Goal: Navigation & Orientation: Find specific page/section

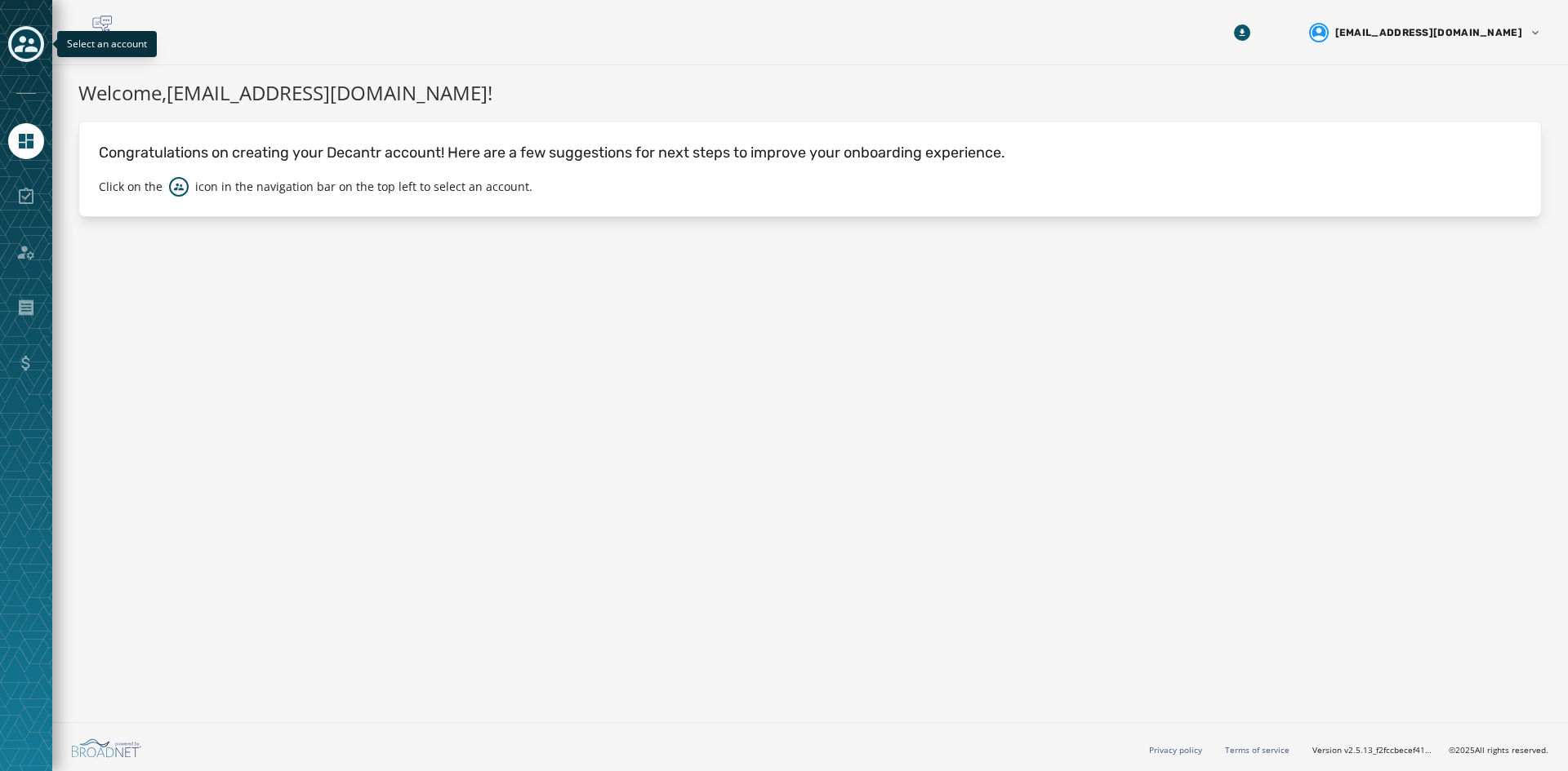
click at [37, 33] on icon "Toggle account select drawer" at bounding box center [26, 44] width 23 height 23
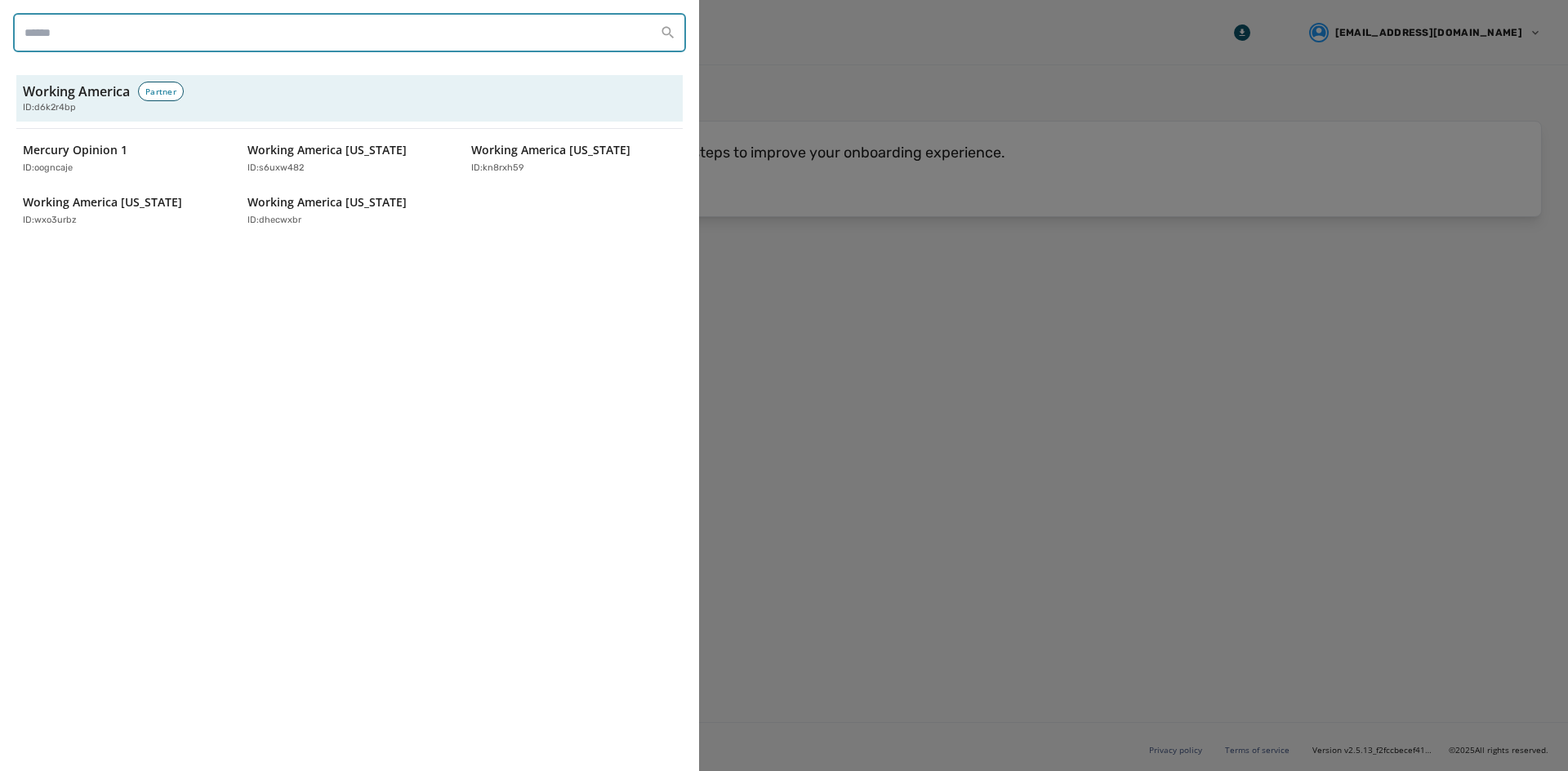
click at [34, 33] on input "search" at bounding box center [349, 33] width 673 height 39
drag, startPoint x: 1266, startPoint y: 75, endPoint x: 1257, endPoint y: 64, distance: 14.2
click at [1260, 75] on div at bounding box center [784, 385] width 1568 height 771
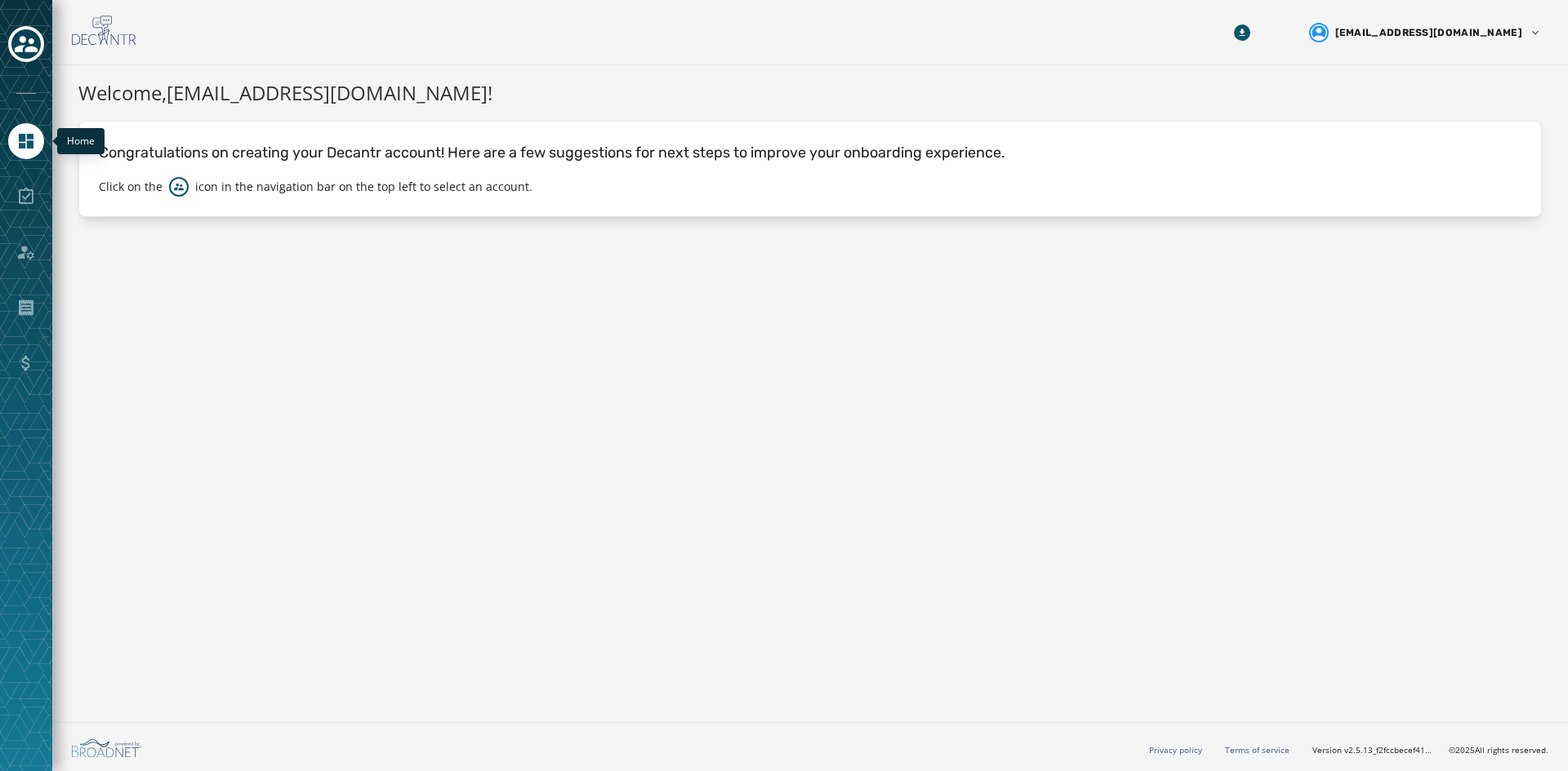
click at [28, 143] on icon "Navigate to Home" at bounding box center [26, 141] width 15 height 15
click at [19, 34] on icon "Toggle account select drawer" at bounding box center [26, 44] width 23 height 23
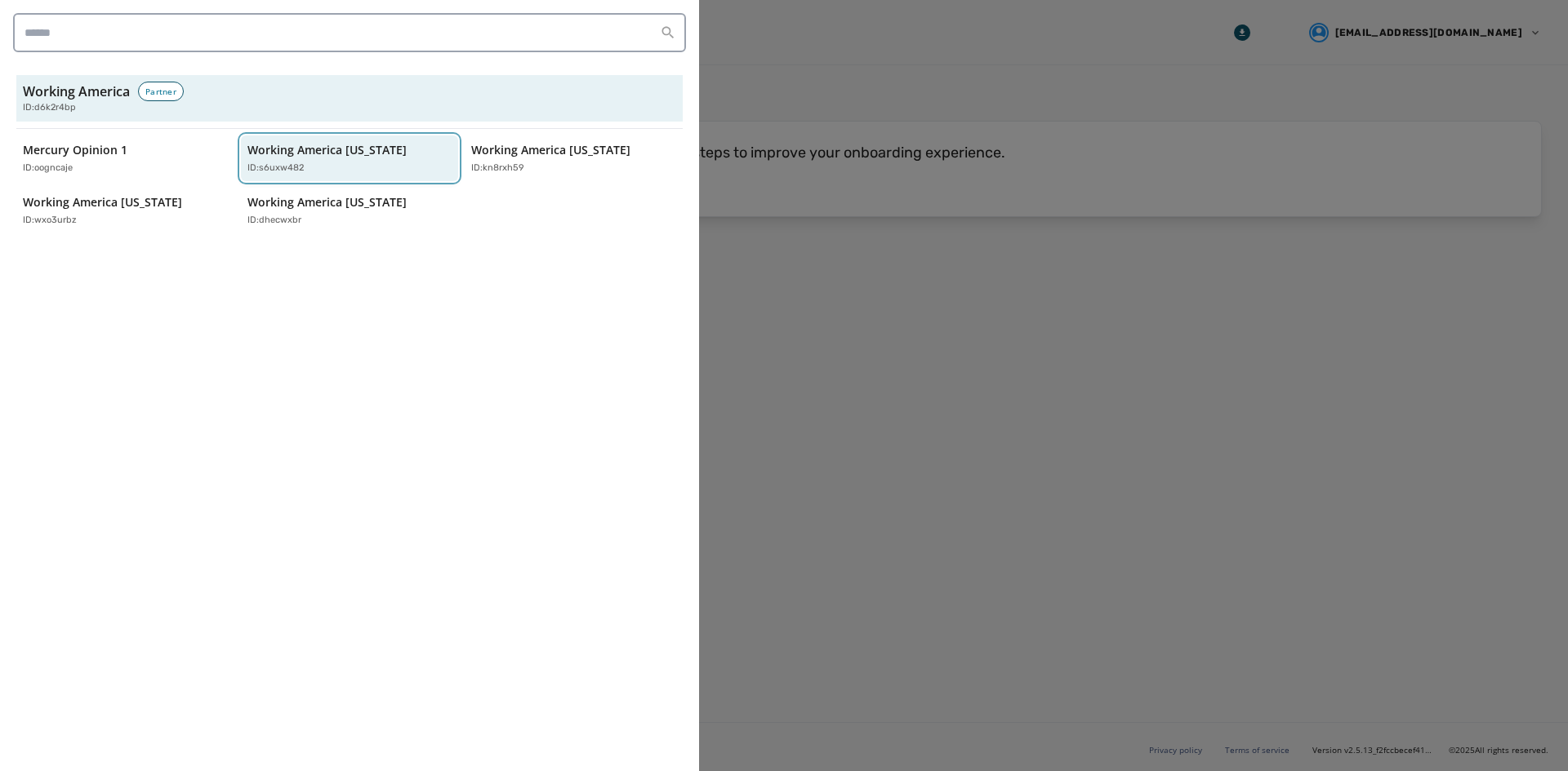
click at [261, 160] on div "Working America Montana ID: s6uxw482" at bounding box center [342, 158] width 189 height 34
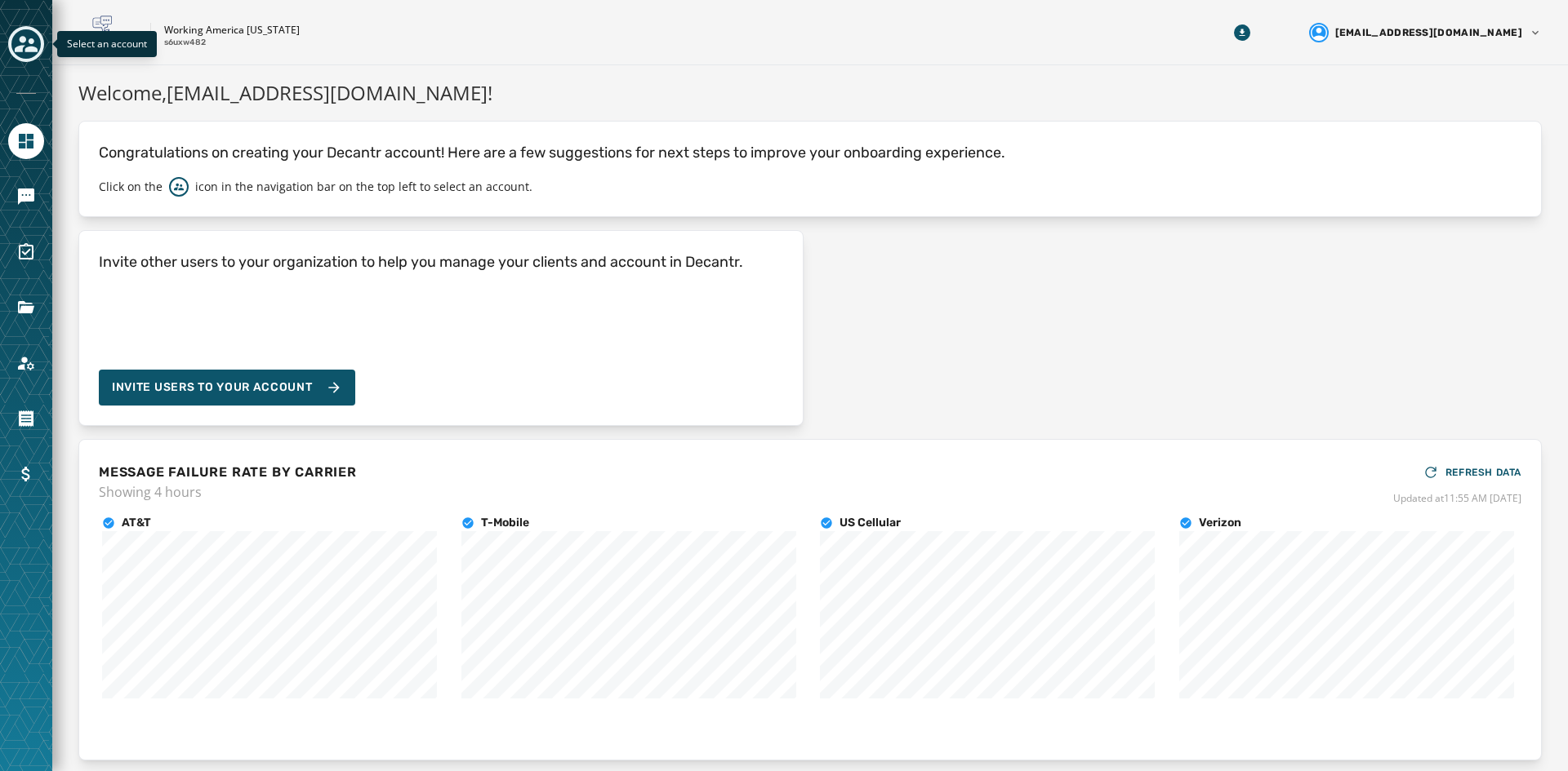
click at [10, 34] on button "Toggle account select drawer" at bounding box center [26, 44] width 36 height 36
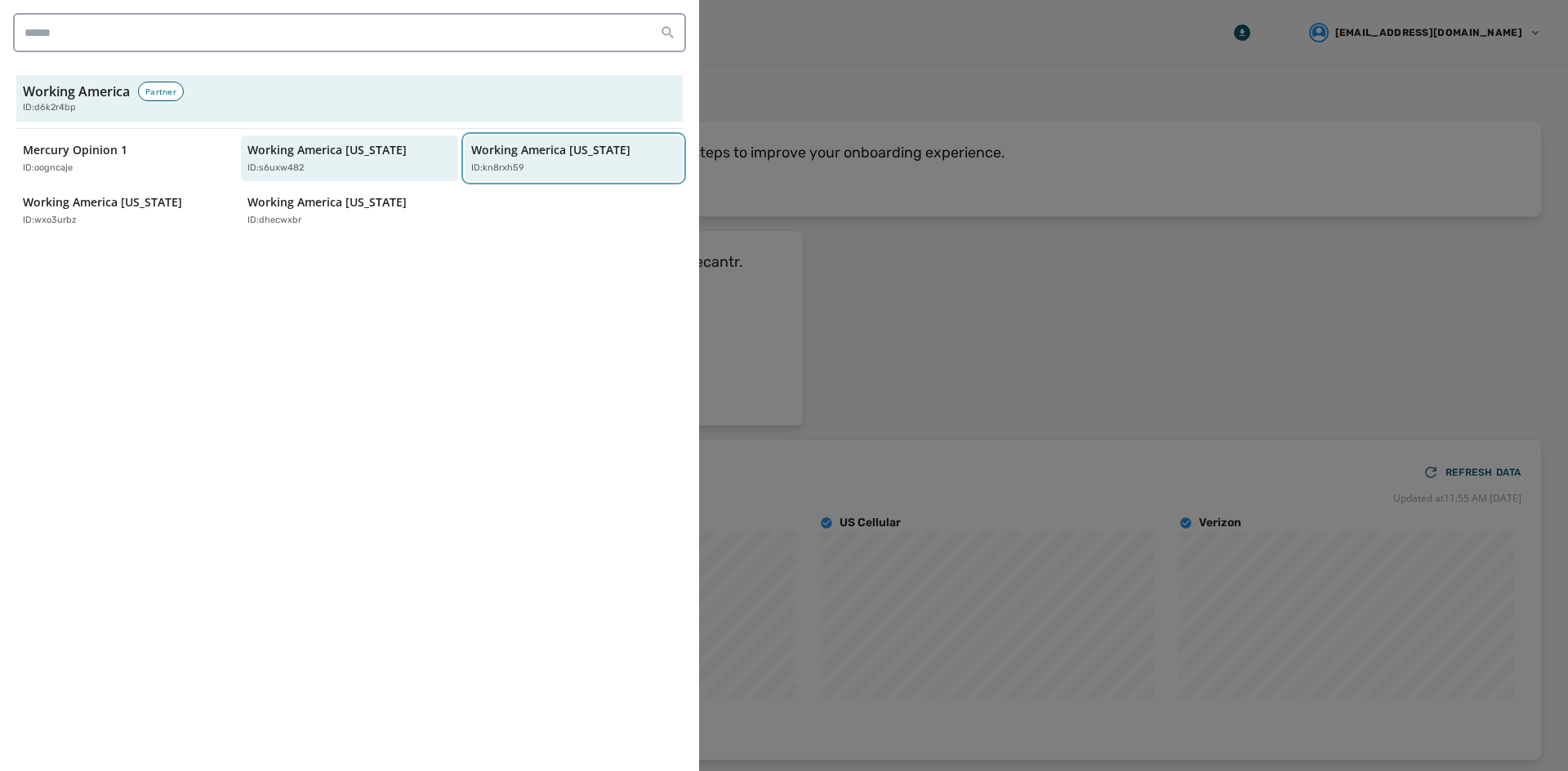
click at [547, 153] on p "Working America [US_STATE]" at bounding box center [551, 150] width 159 height 16
